Goal: Navigation & Orientation: Find specific page/section

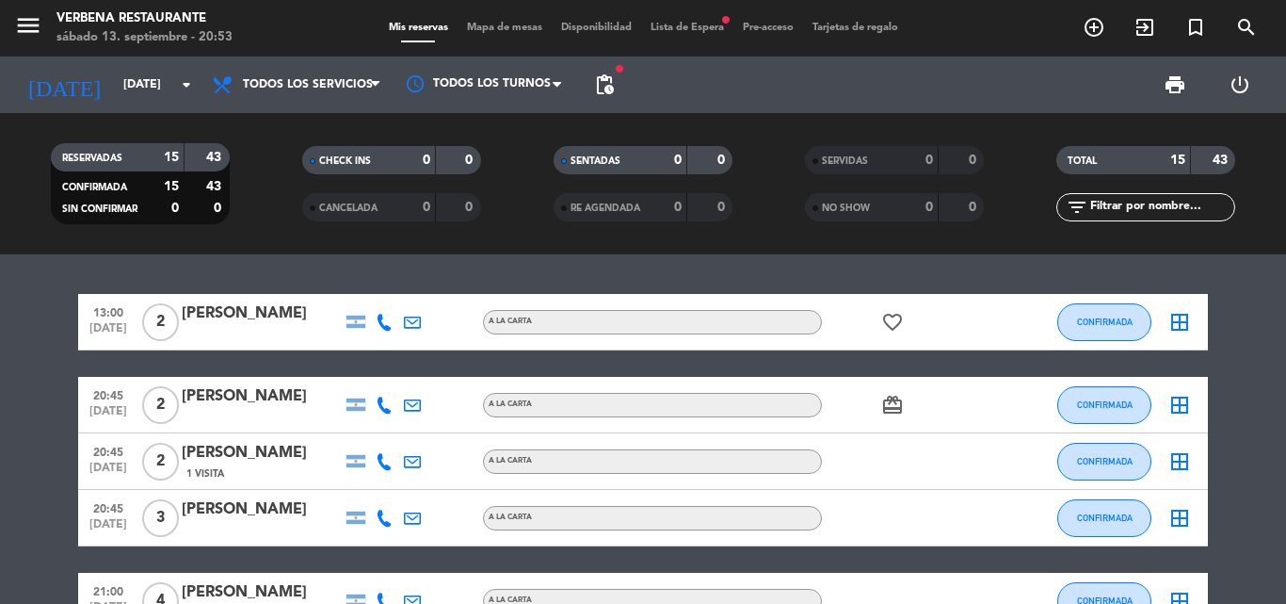
click at [387, 408] on icon at bounding box center [384, 404] width 17 height 17
click at [367, 366] on span "Copiar" at bounding box center [370, 374] width 40 height 20
click at [889, 405] on icon "card_giftcard" at bounding box center [892, 405] width 23 height 23
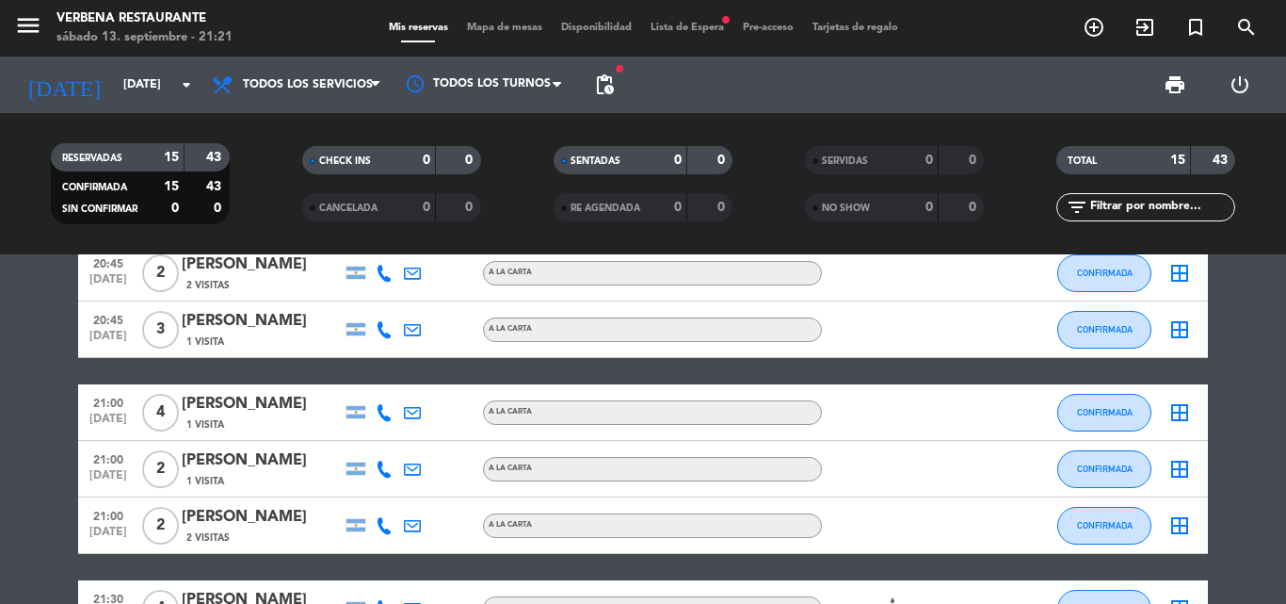
scroll to position [283, 0]
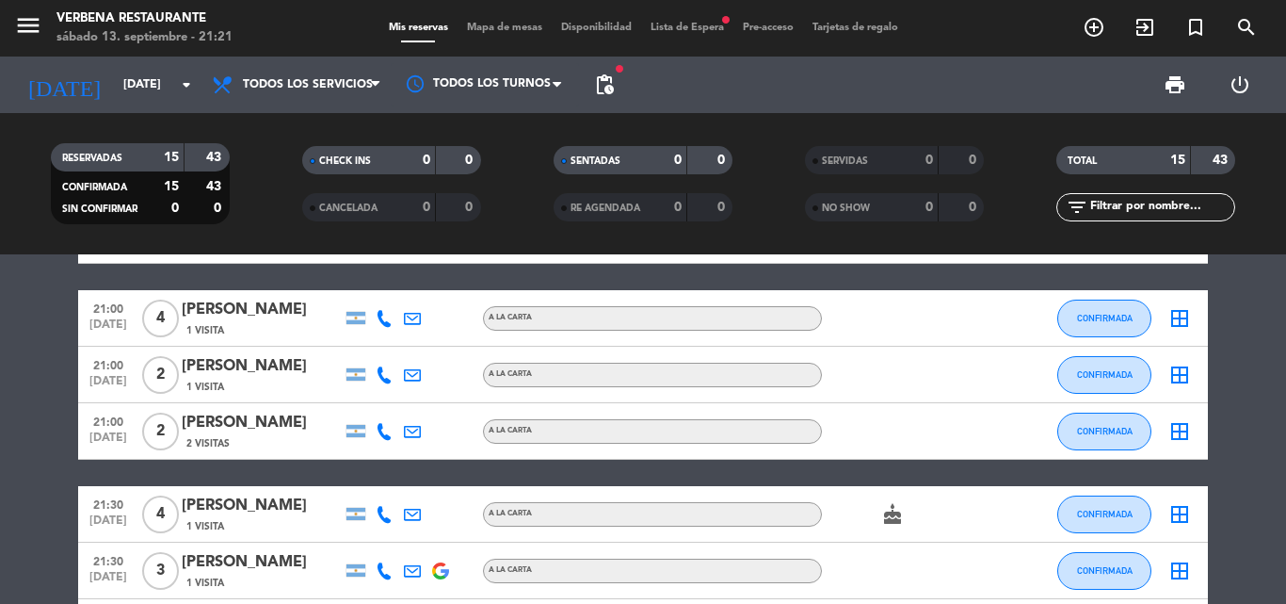
click at [379, 312] on icon at bounding box center [384, 318] width 17 height 17
click at [354, 286] on span "Copiar" at bounding box center [370, 287] width 40 height 20
click at [70, 314] on bookings-row "13:00 [DATE] 2 [PERSON_NAME] 1 Visita A LA CARTA favorite_border CONFIRMADA bor…" at bounding box center [643, 514] width 1286 height 1006
click at [26, 310] on bookings-row "13:00 [DATE] 2 [PERSON_NAME] 1 Visita A LA CARTA favorite_border CONFIRMADA bor…" at bounding box center [643, 514] width 1286 height 1006
click at [677, 29] on span "Lista de Espera fiber_manual_record" at bounding box center [687, 28] width 92 height 10
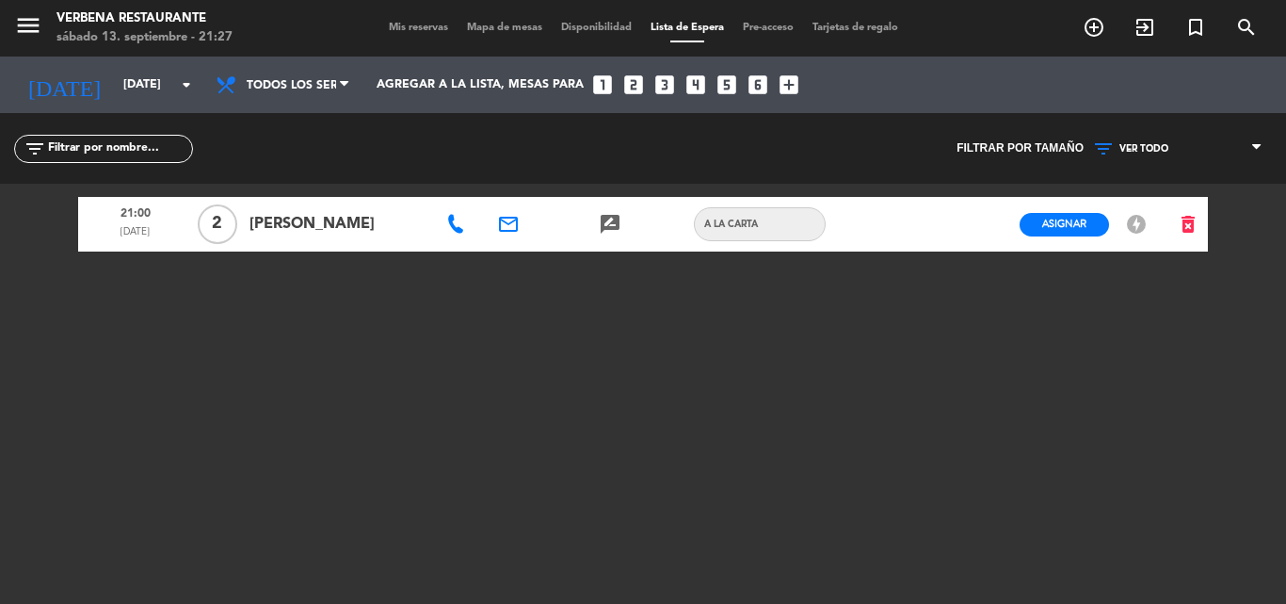
click at [403, 27] on span "Mis reservas" at bounding box center [419, 28] width 78 height 10
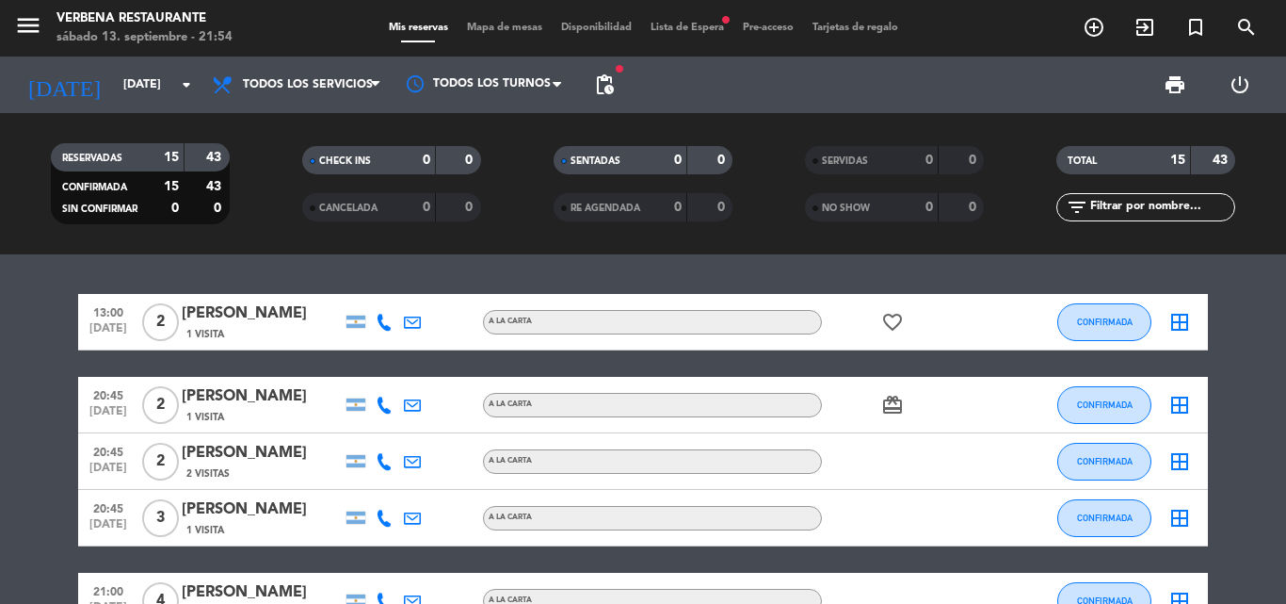
click at [699, 23] on span "Lista de Espera fiber_manual_record" at bounding box center [687, 28] width 92 height 10
